Goal: Information Seeking & Learning: Learn about a topic

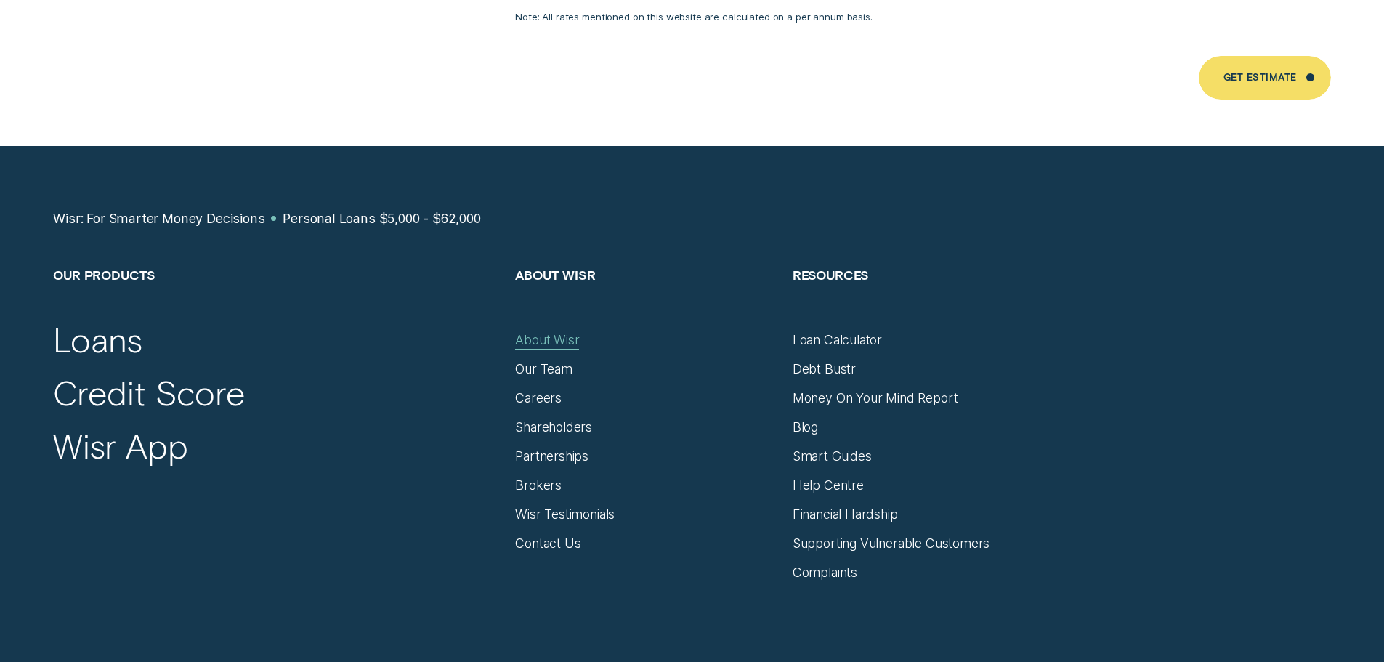
scroll to position [8503, 0]
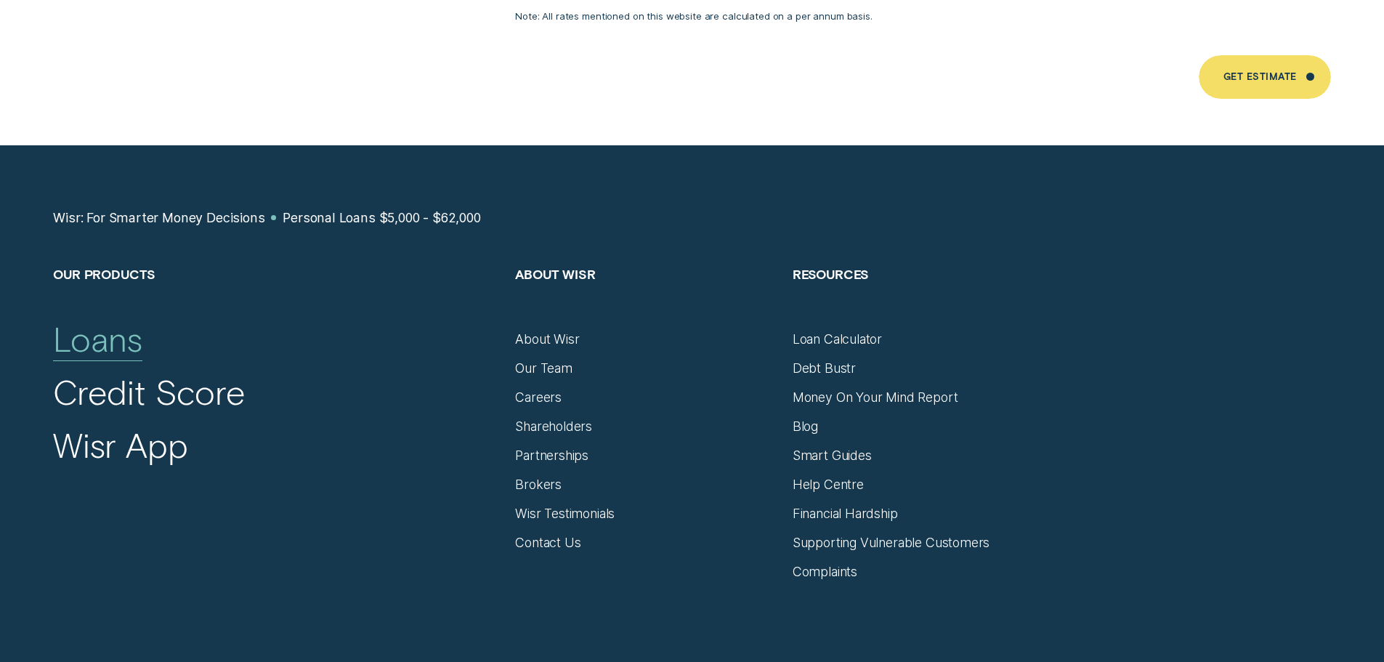
click at [91, 326] on div "Loans" at bounding box center [97, 339] width 89 height 42
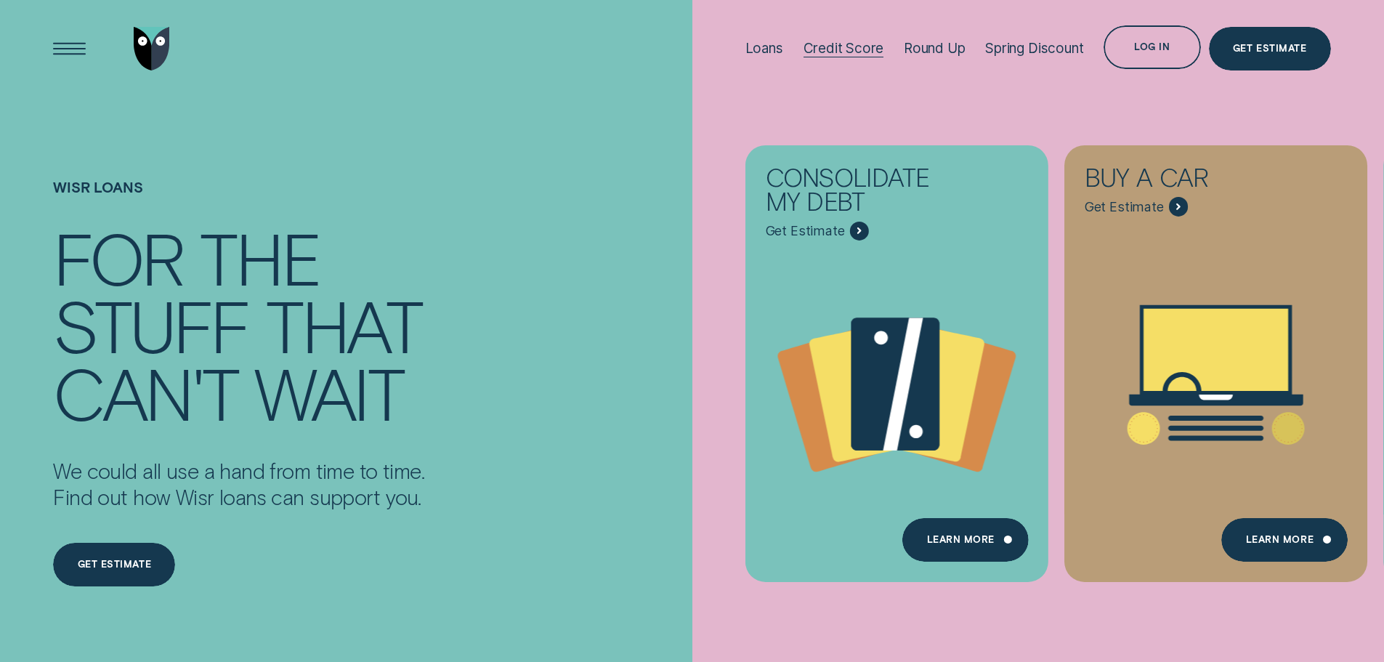
click at [842, 44] on div "Credit Score" at bounding box center [844, 48] width 81 height 17
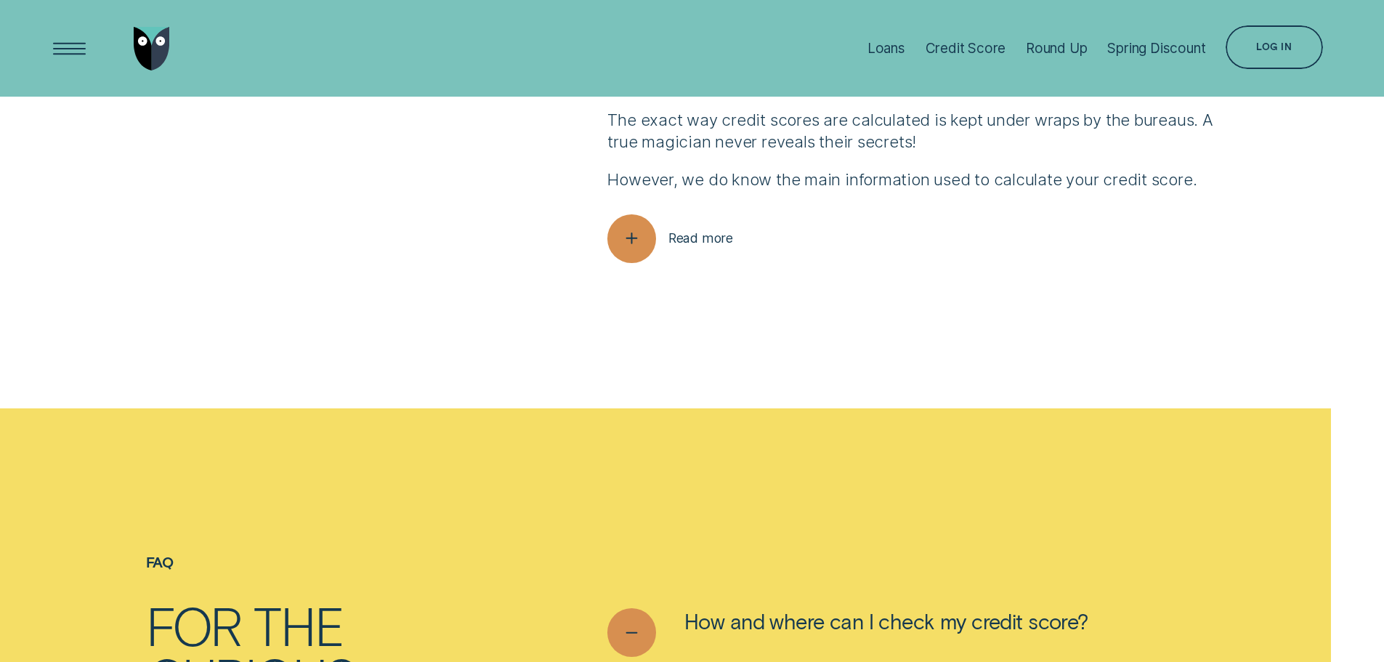
scroll to position [5305, 0]
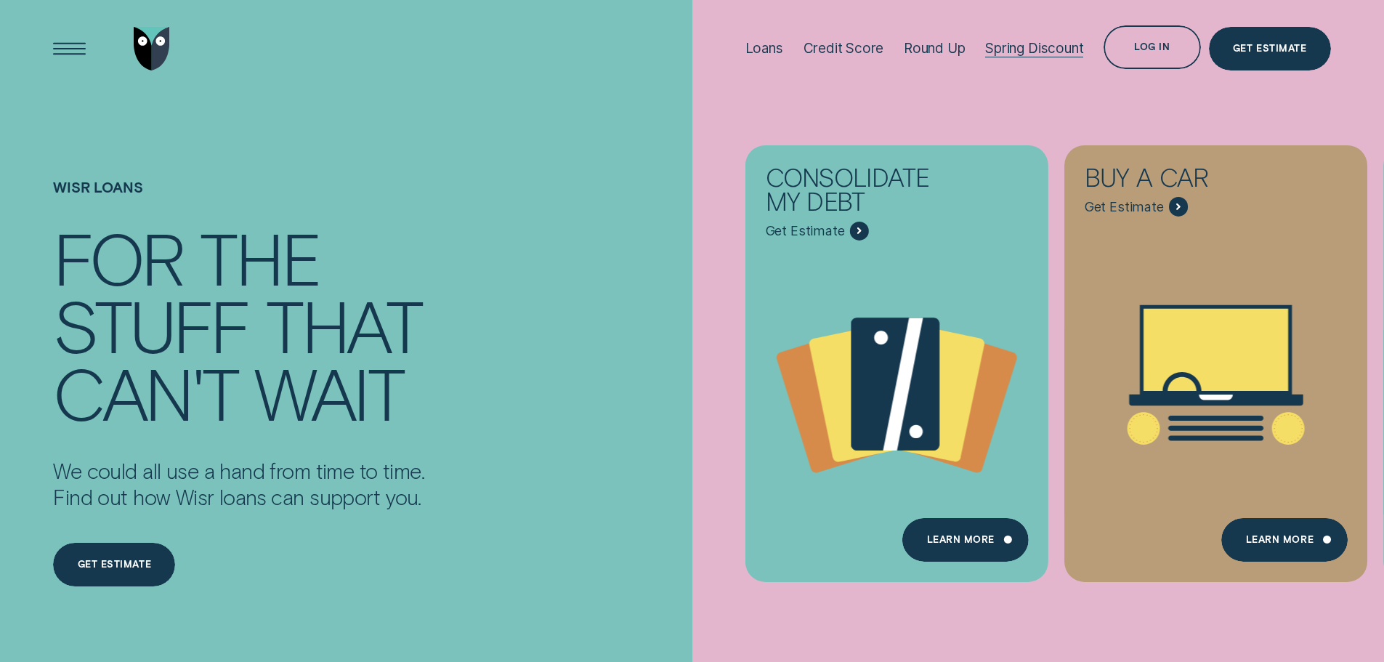
click at [1051, 51] on div "Spring Discount" at bounding box center [1034, 48] width 98 height 17
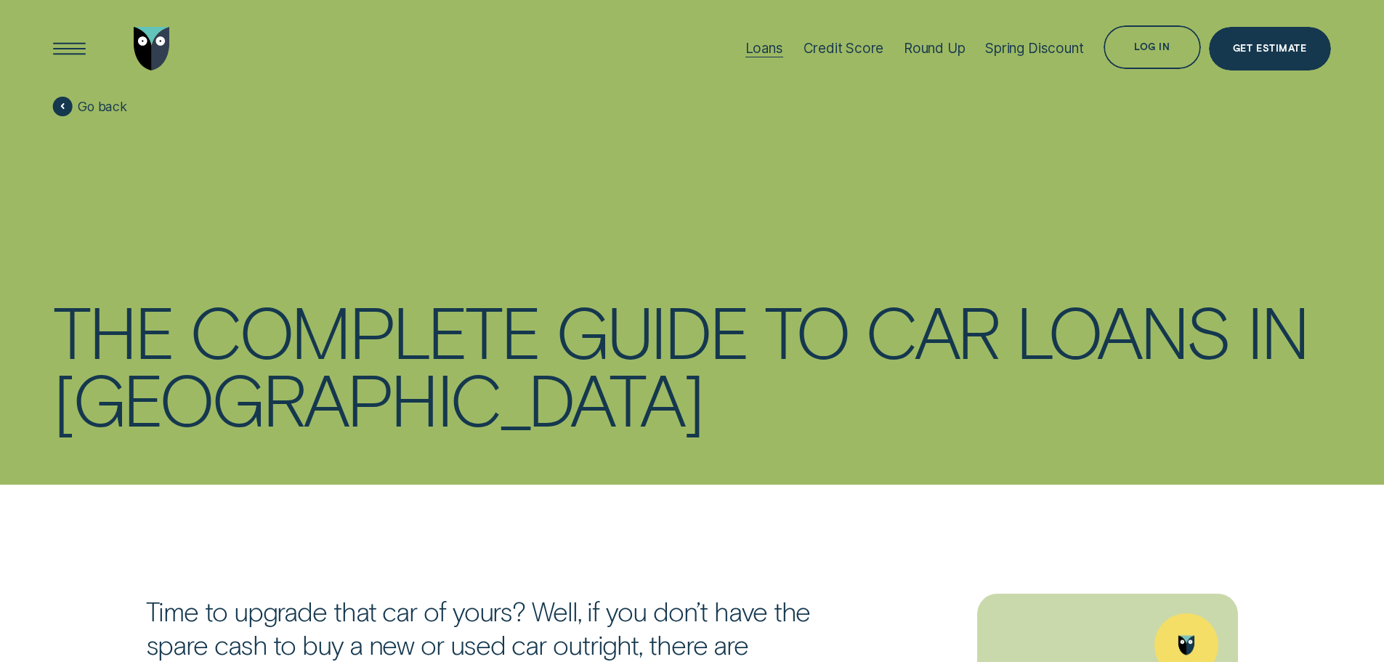
click at [773, 47] on div "Loans" at bounding box center [765, 48] width 38 height 17
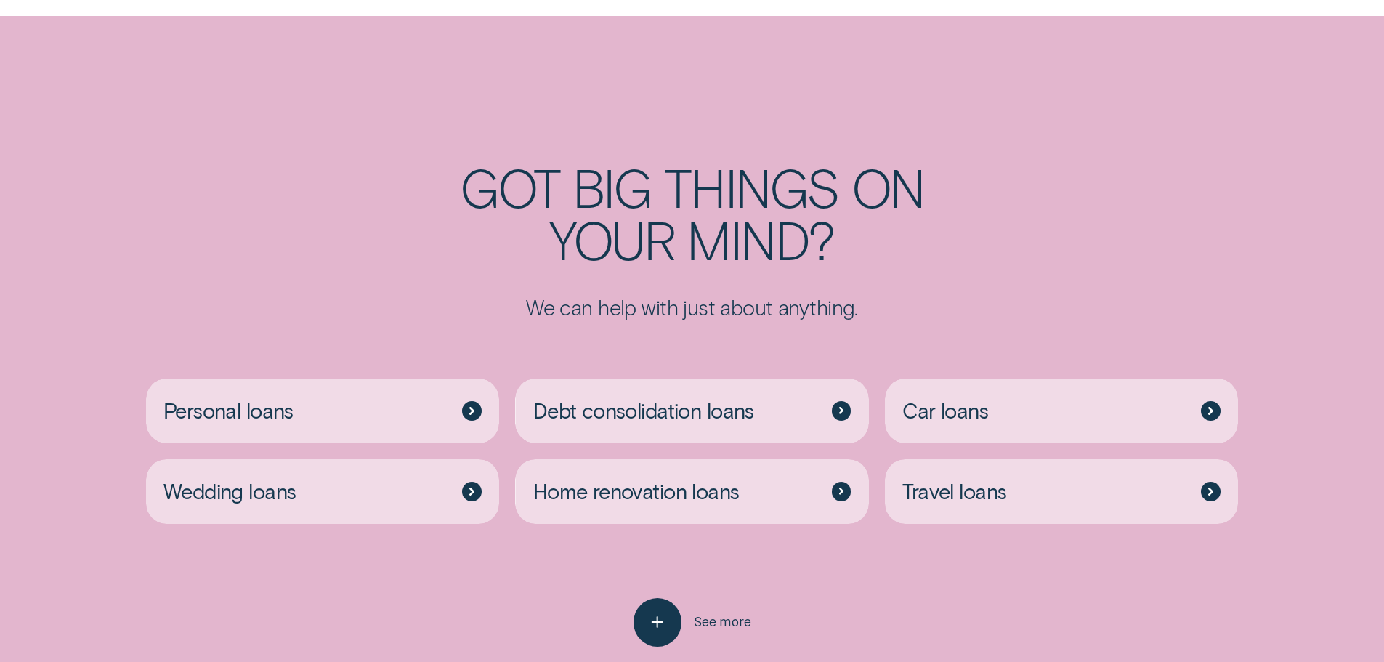
scroll to position [3779, 0]
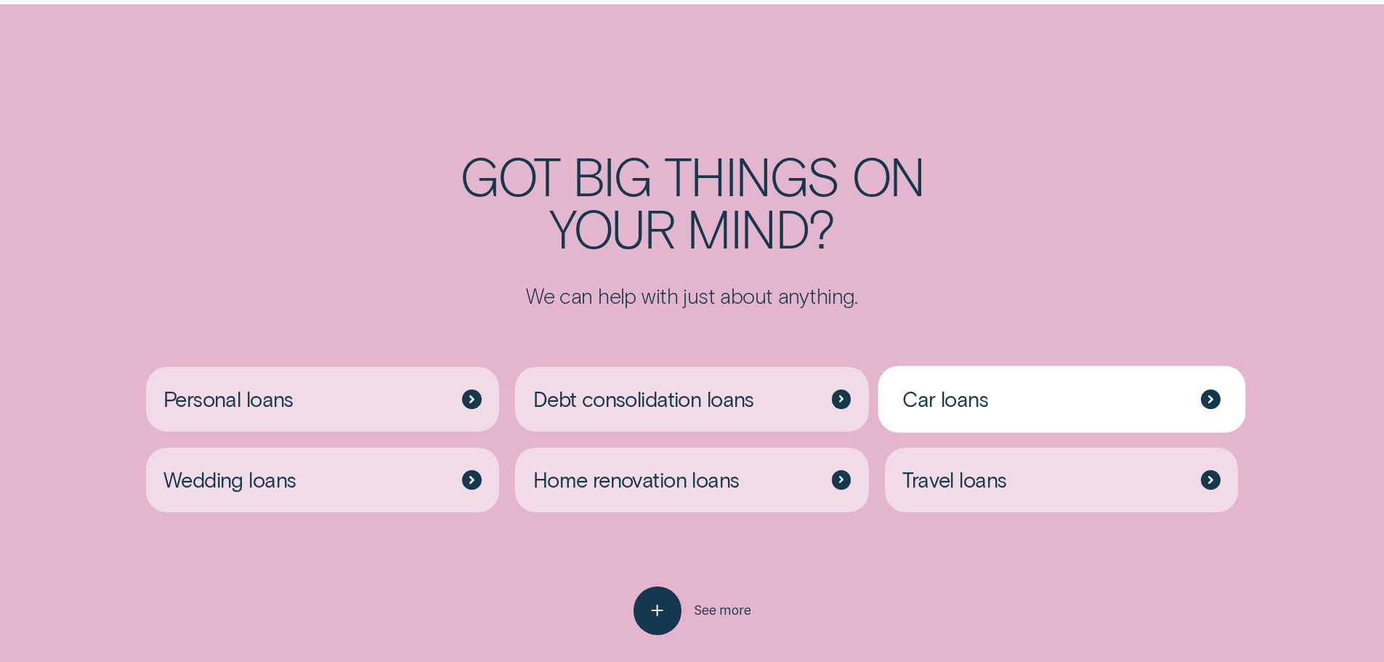
click at [1113, 367] on div "Car loans" at bounding box center [1062, 399] width 354 height 65
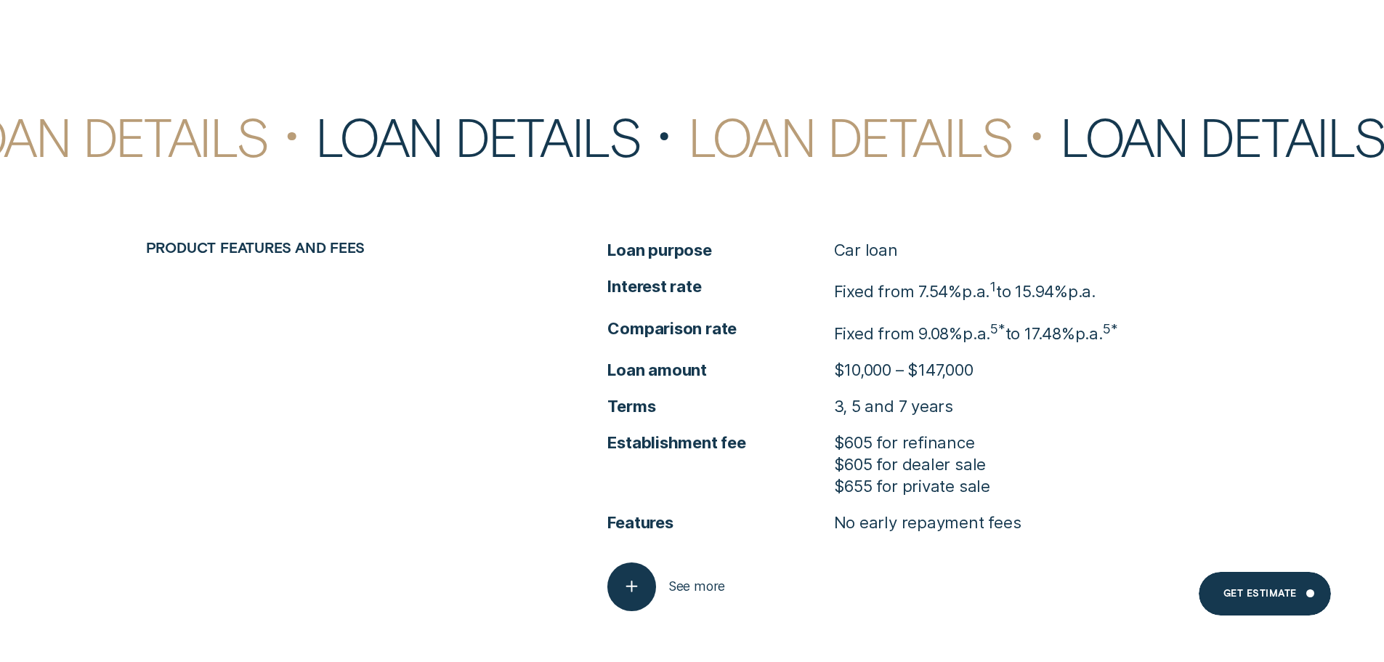
scroll to position [5015, 0]
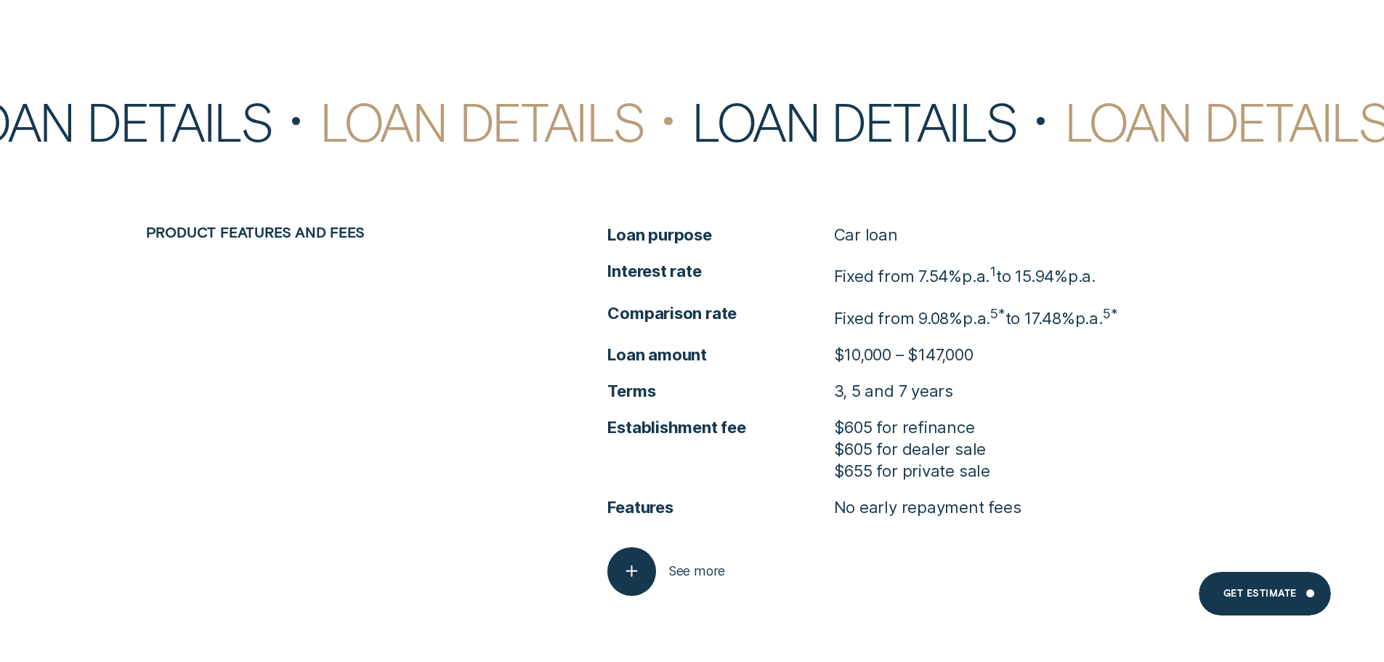
click at [741, 456] on li "Establishment fee $605 for refinance $605 for dealer sale $655 for private sale" at bounding box center [923, 448] width 631 height 65
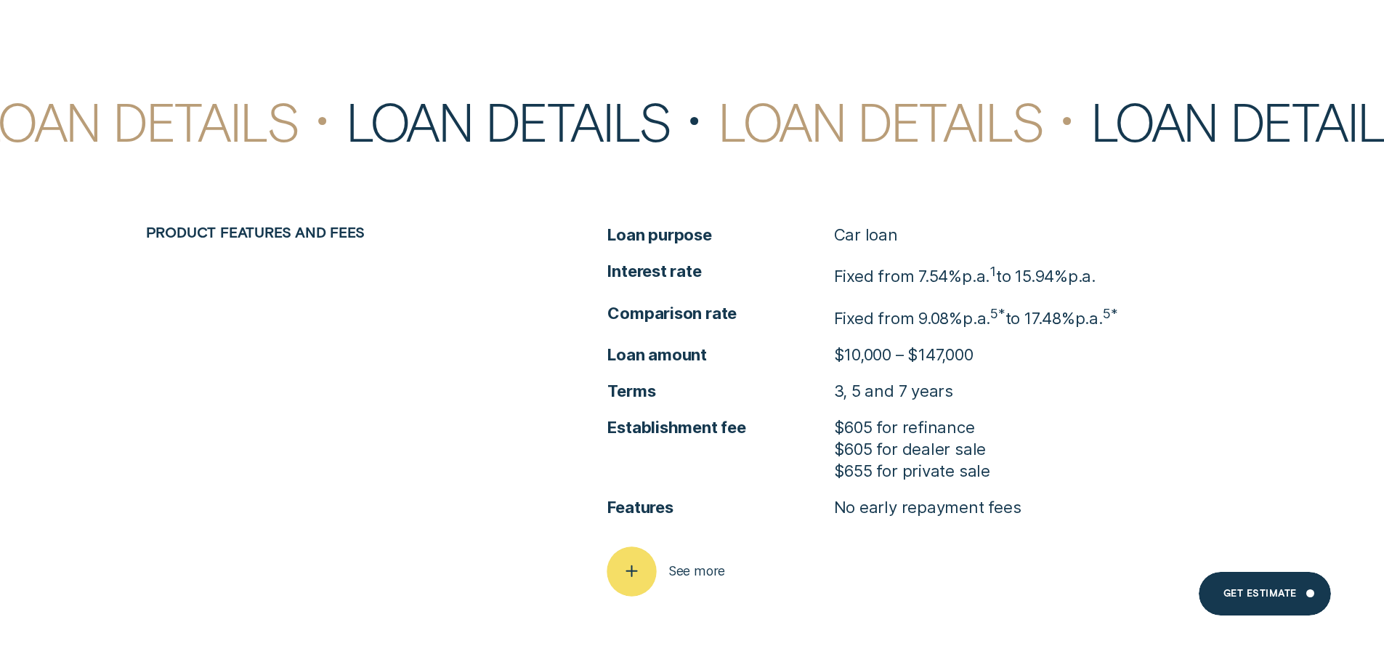
click at [626, 573] on icon "button" at bounding box center [632, 571] width 25 height 23
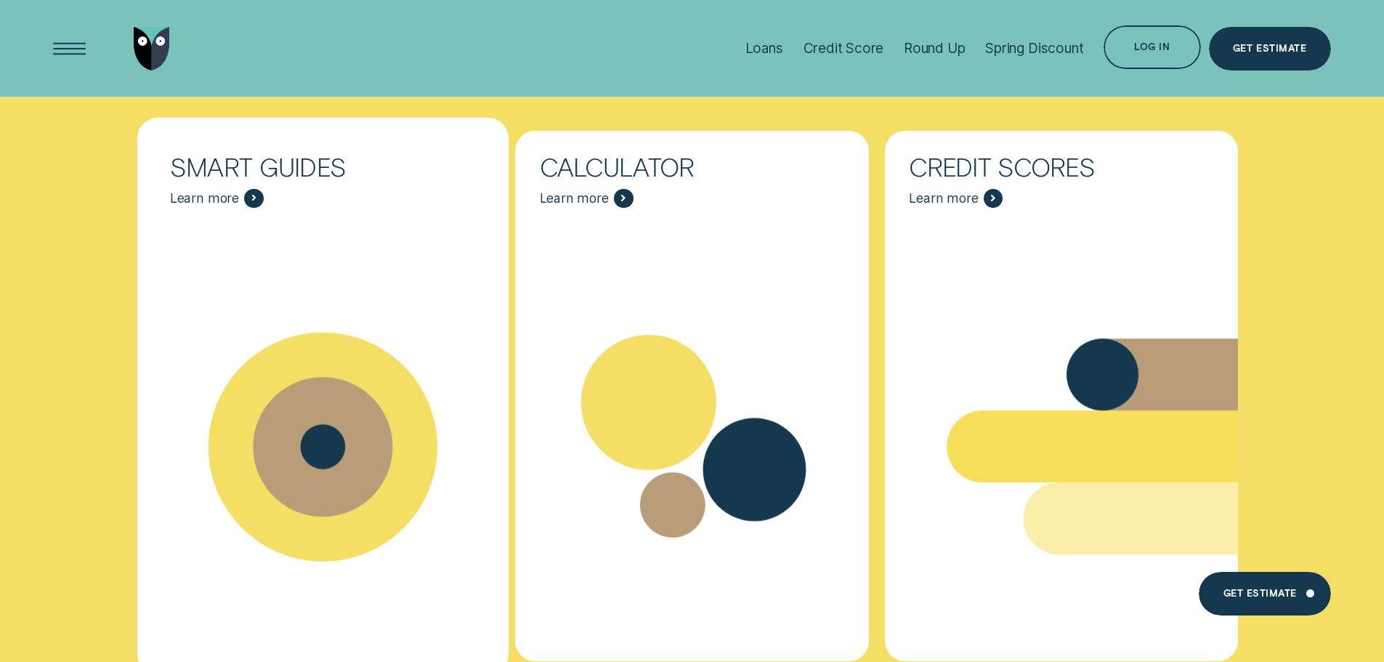
scroll to position [9230, 0]
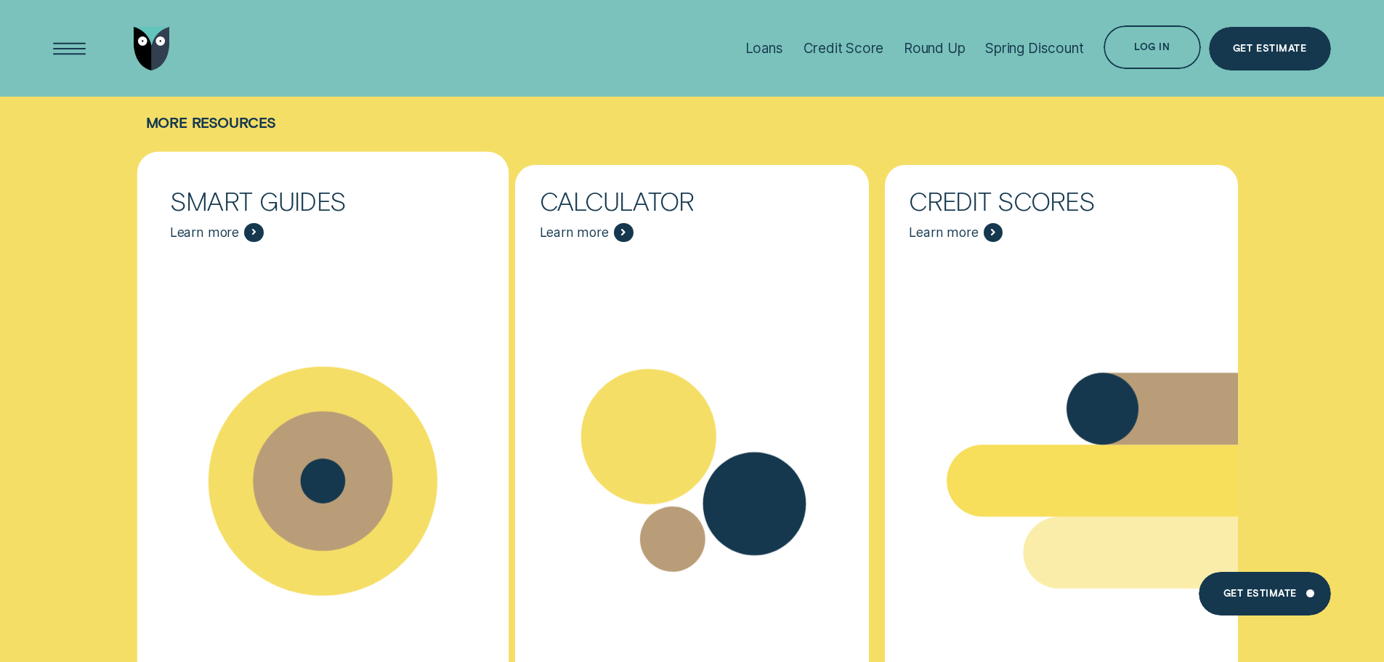
click at [252, 229] on icon "Smart Guides - Learn more" at bounding box center [254, 232] width 4 height 7
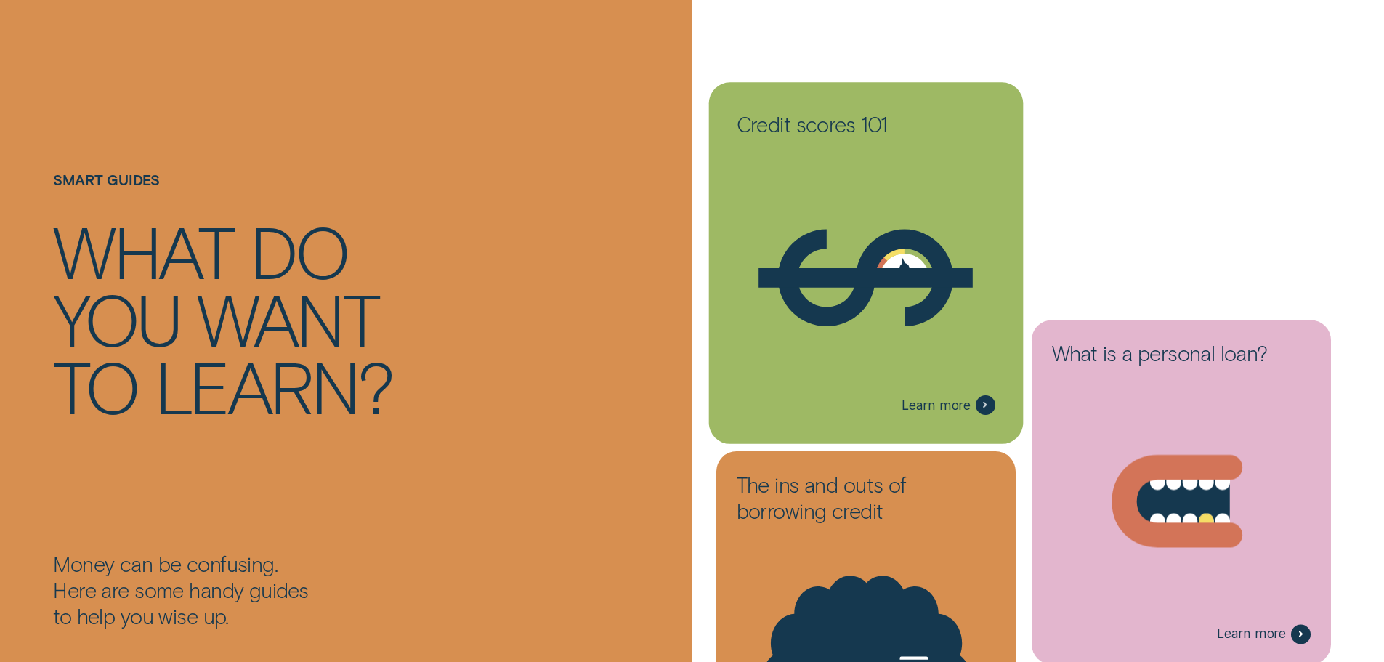
scroll to position [218, 0]
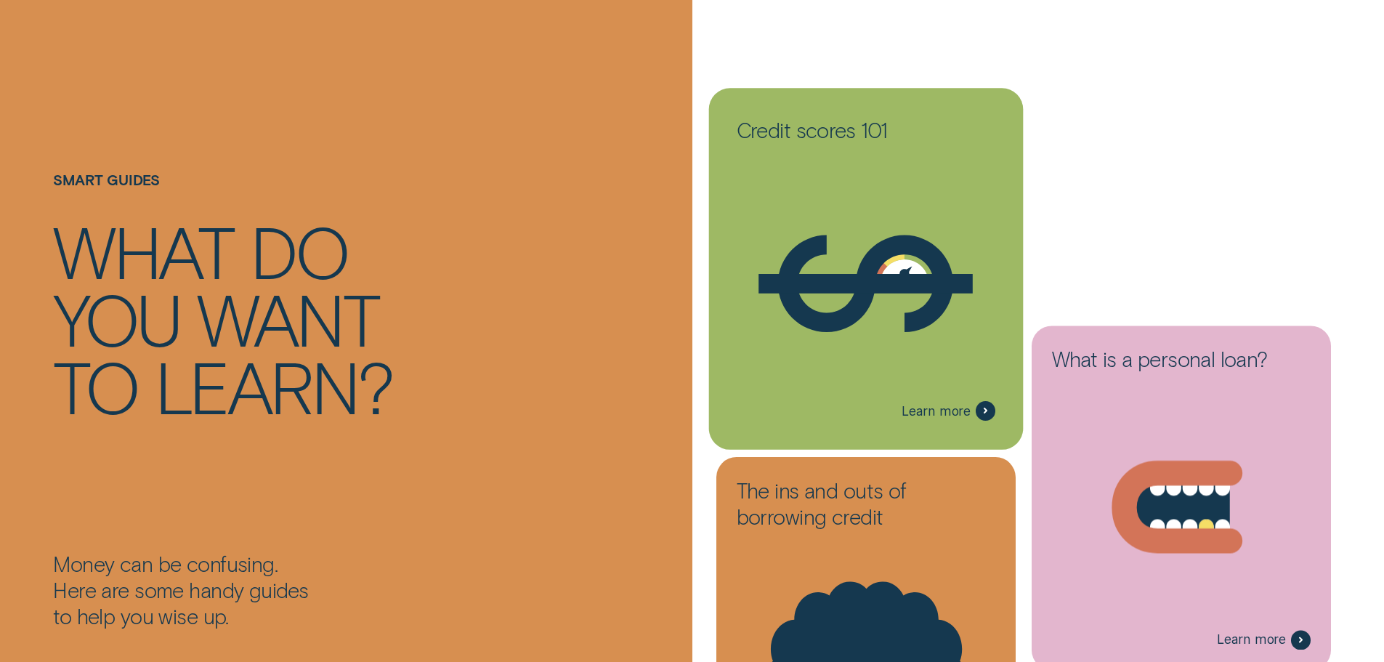
click at [987, 411] on icon at bounding box center [986, 410] width 2 height 5
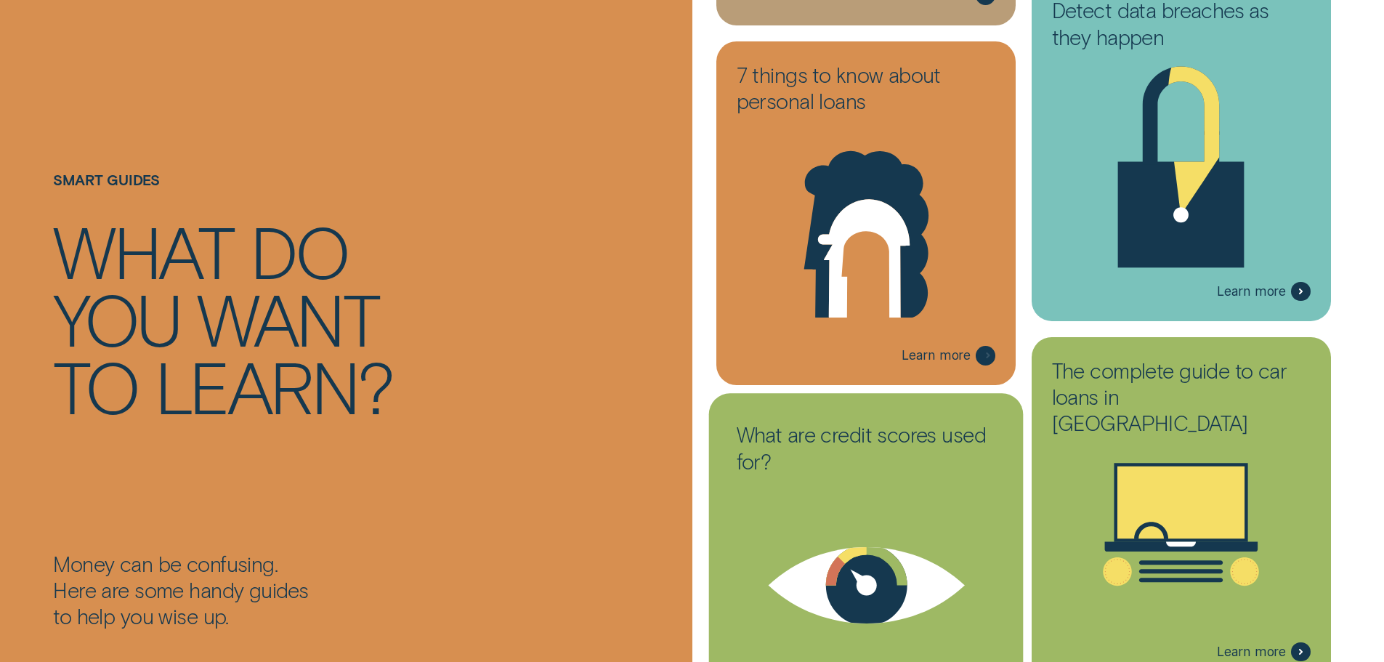
scroll to position [2834, 0]
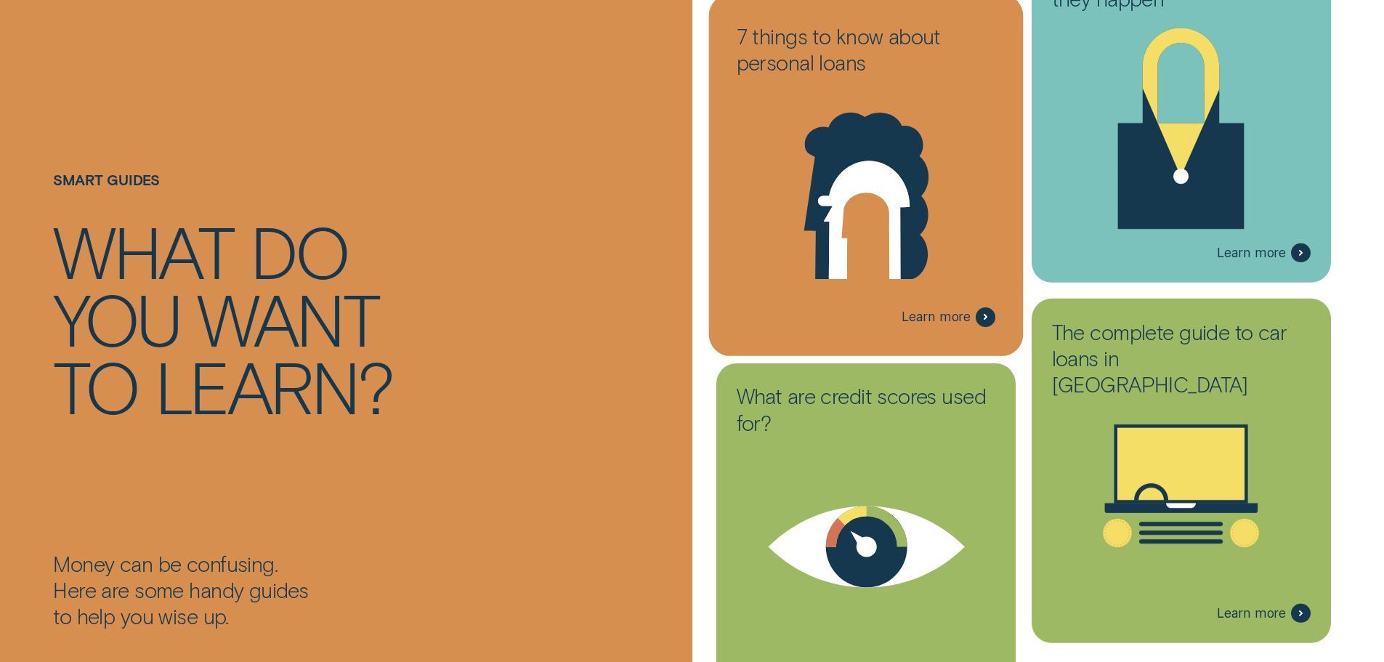
click at [980, 321] on div at bounding box center [986, 317] width 20 height 20
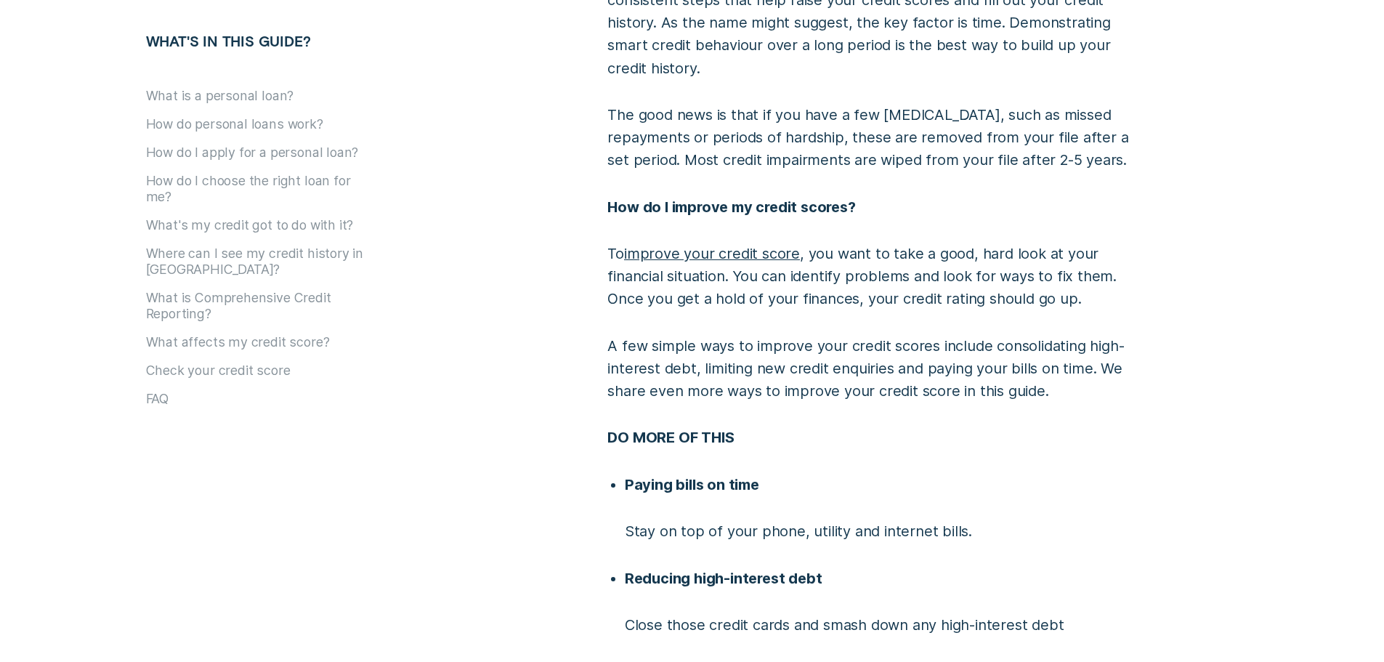
scroll to position [5378, 0]
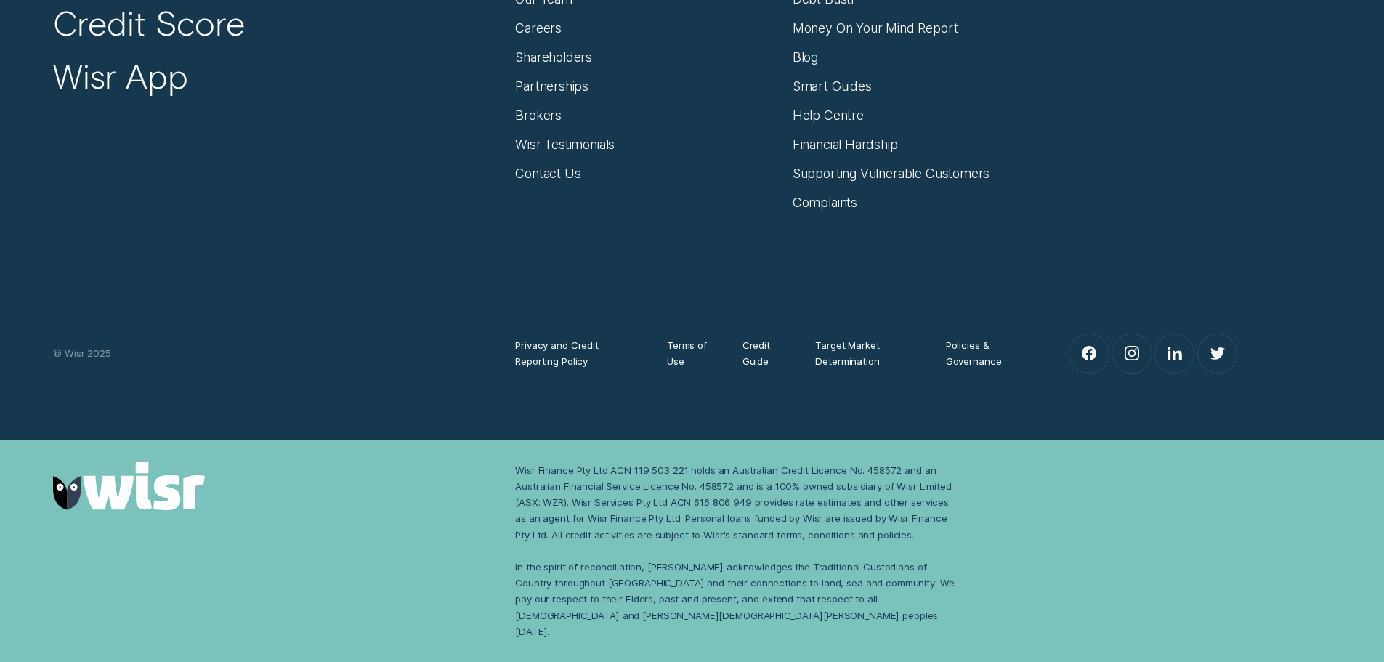
scroll to position [2834, 0]
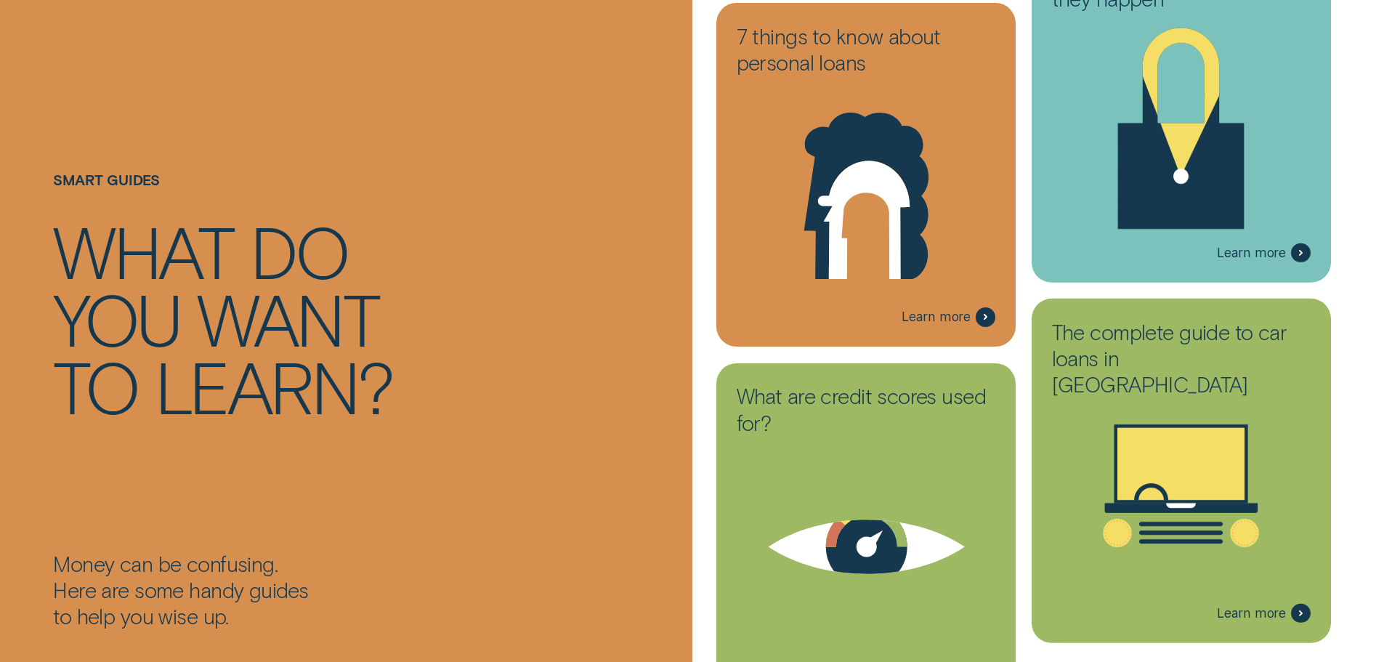
scroll to position [9754, 0]
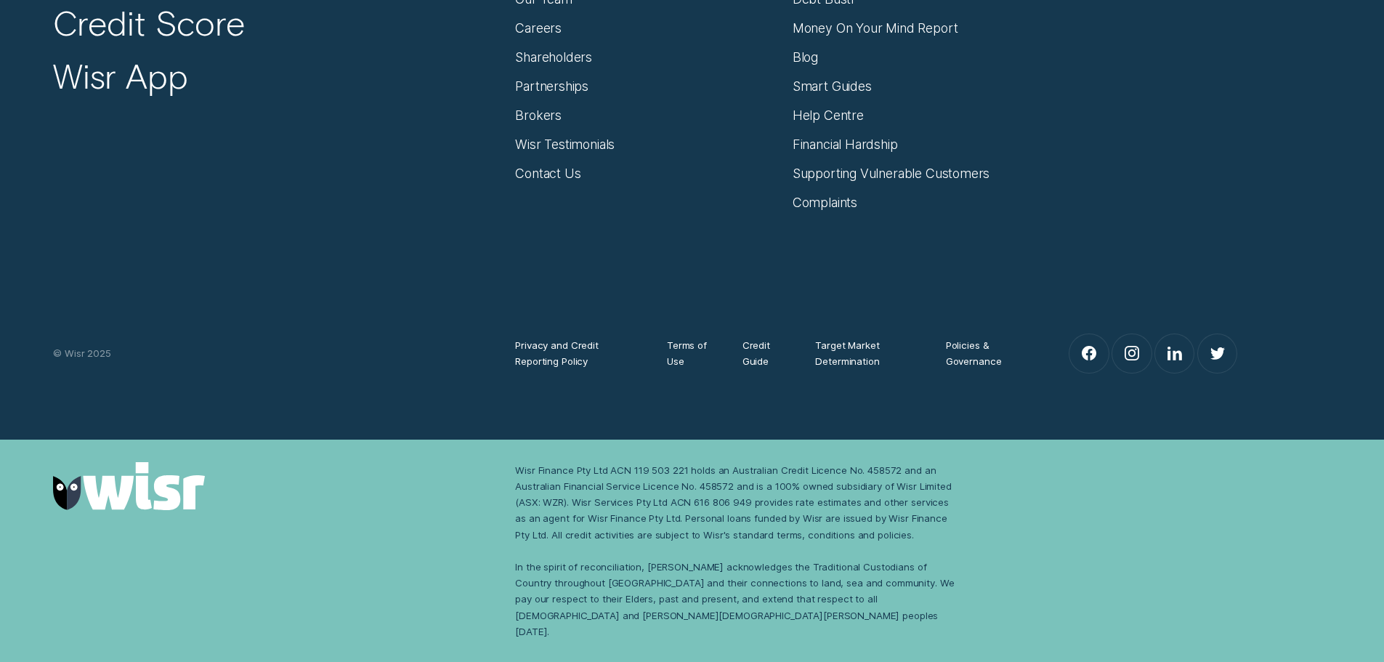
scroll to position [3779, 0]
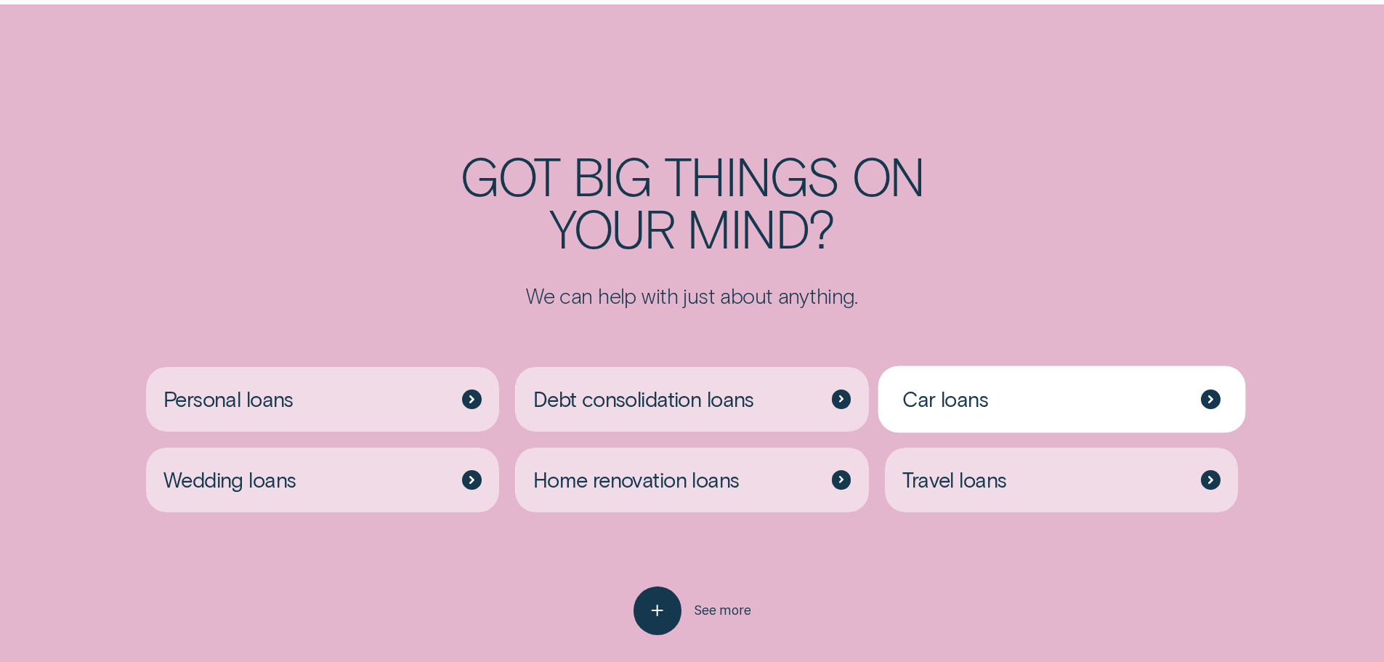
click at [1080, 367] on div "Car loans" at bounding box center [1062, 399] width 354 height 65
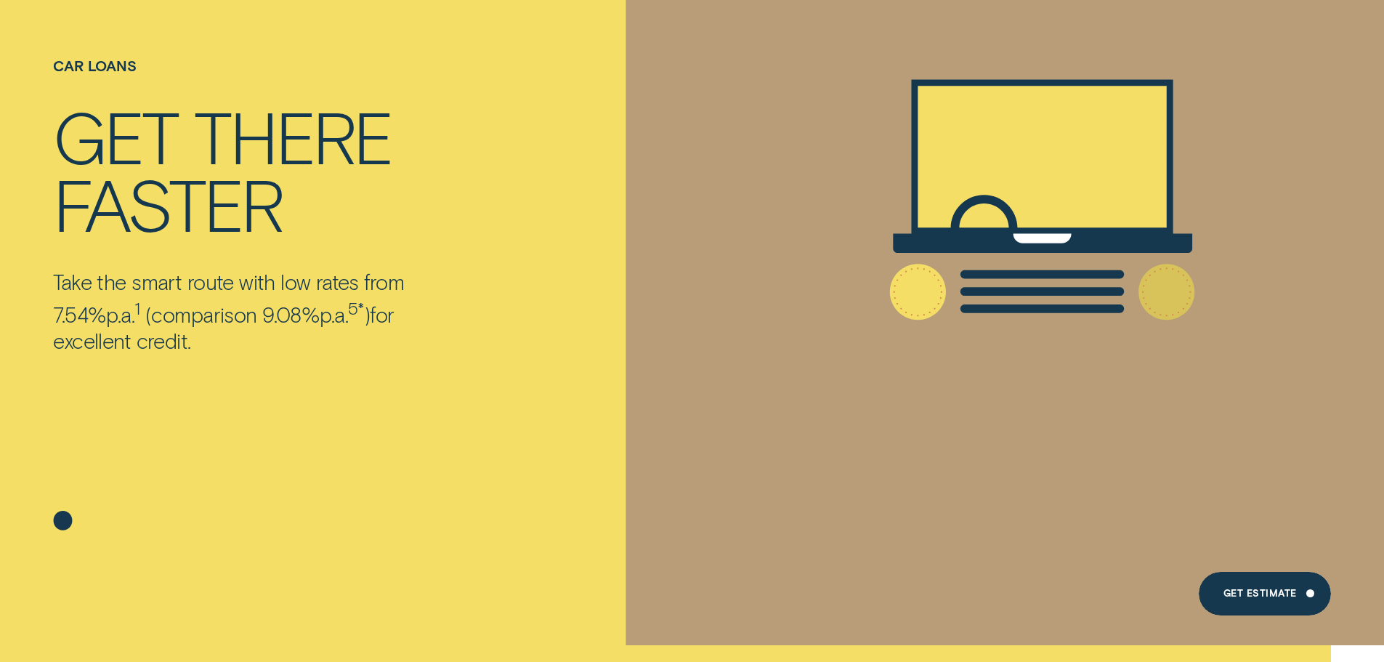
scroll to position [145, 0]
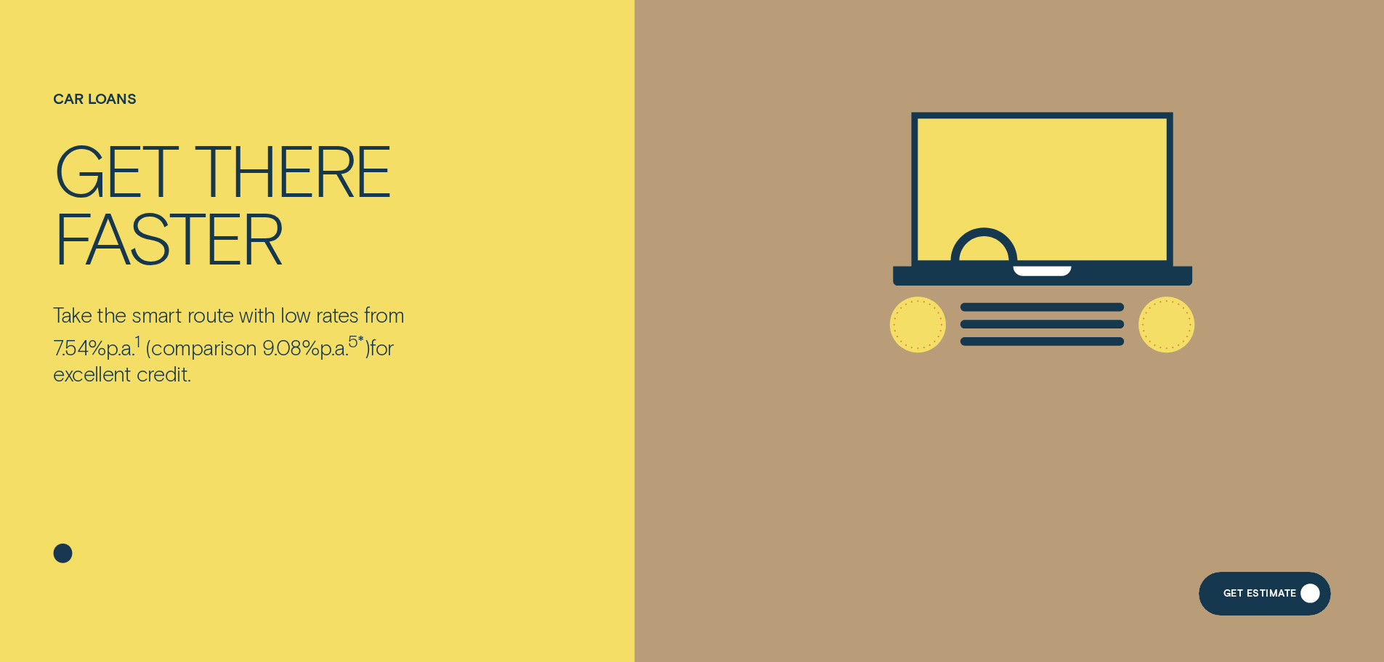
click at [1268, 587] on div "Get Estimate" at bounding box center [1265, 594] width 132 height 44
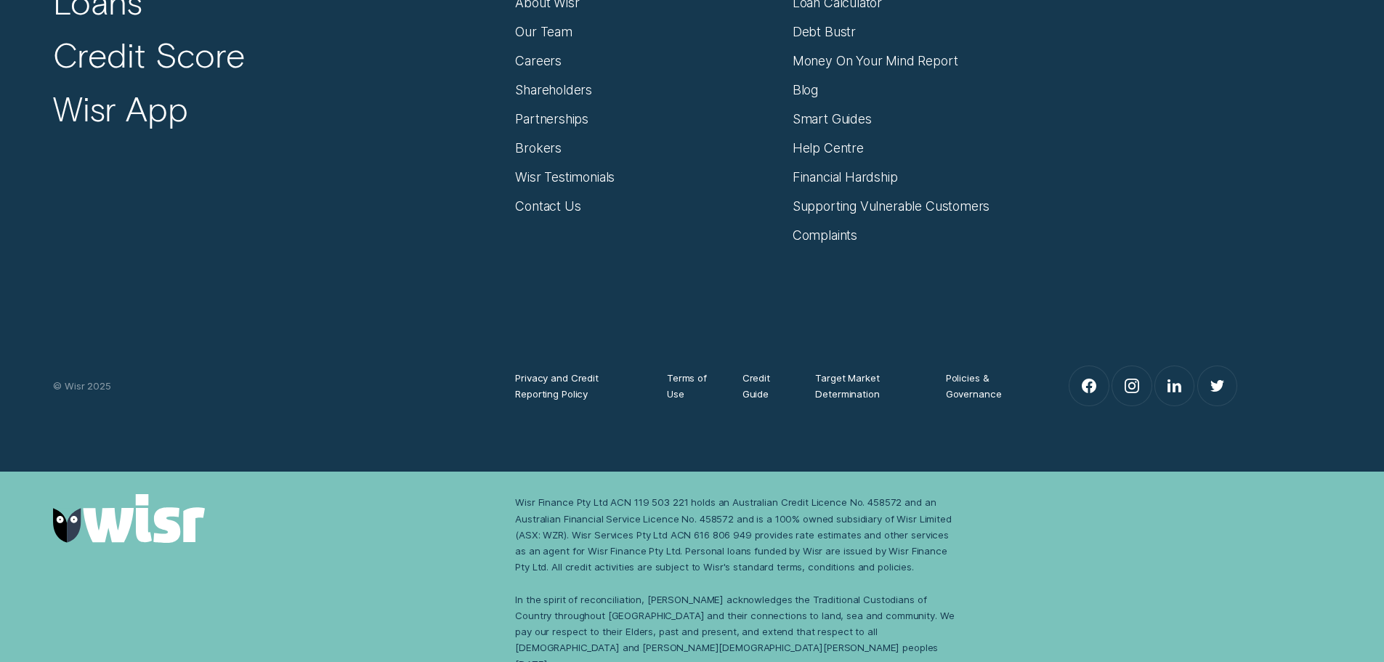
scroll to position [1924, 0]
